Goal: Transaction & Acquisition: Purchase product/service

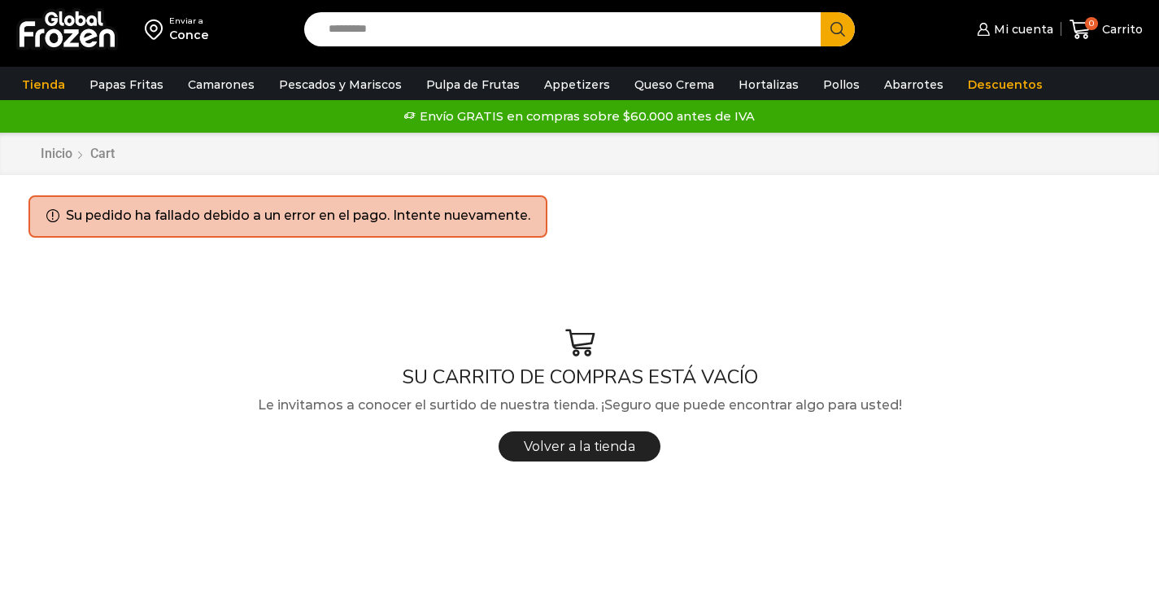
click at [1114, 30] on span "Carrito" at bounding box center [1120, 29] width 45 height 16
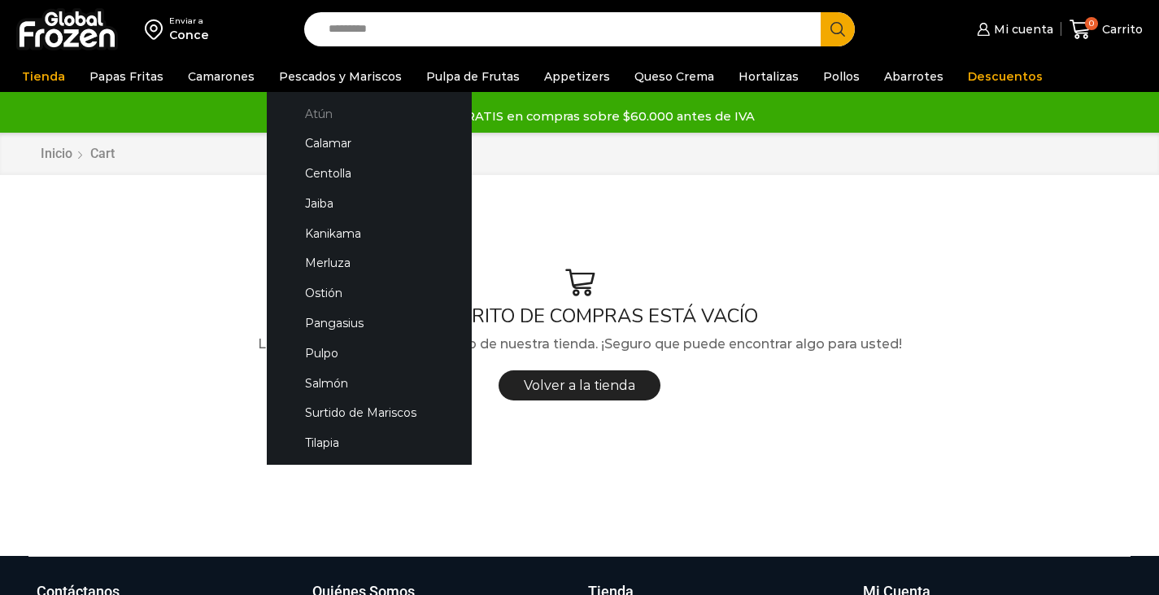
click at [310, 114] on link "Atún" at bounding box center [369, 113] width 172 height 30
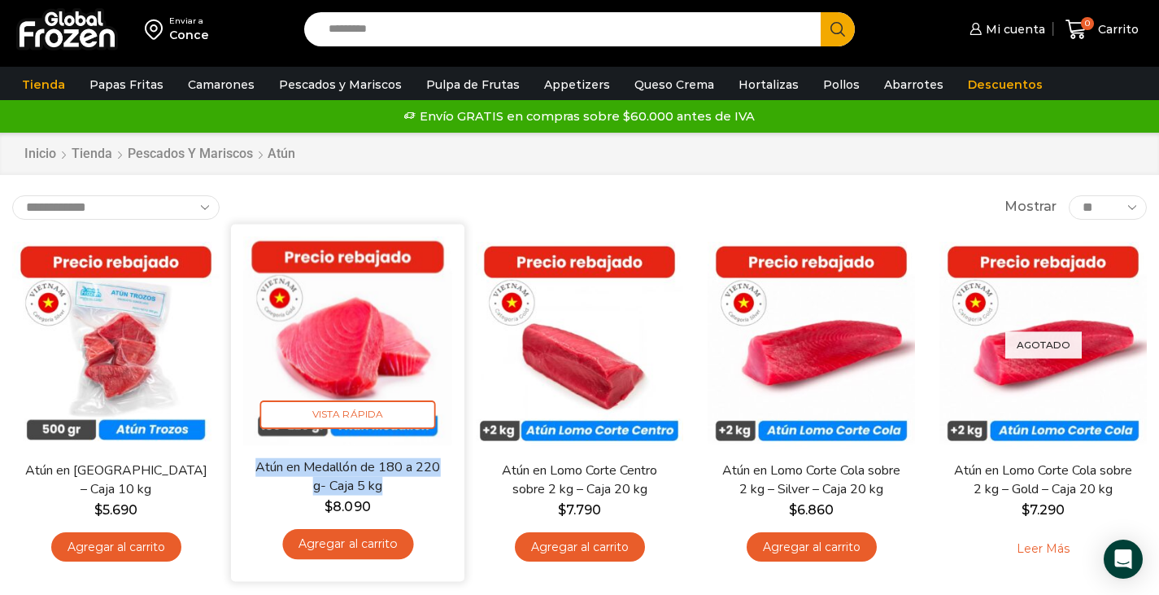
drag, startPoint x: 249, startPoint y: 470, endPoint x: 431, endPoint y: 489, distance: 183.2
click at [431, 489] on div "Atún en Medallón de 180 a 220 g- Caja 5 kg $ 8.090 Agregar al carrito" at bounding box center [347, 512] width 209 height 111
copy link "Atún en Medallón de 180 a 220 g- Caja 5 kg"
